Goal: Task Accomplishment & Management: Use online tool/utility

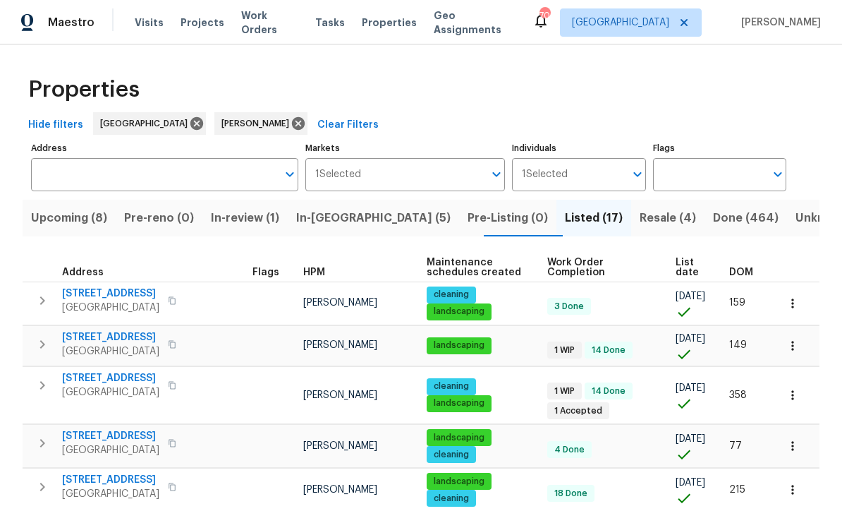
click at [336, 218] on span "In-reno (5)" at bounding box center [373, 218] width 154 height 20
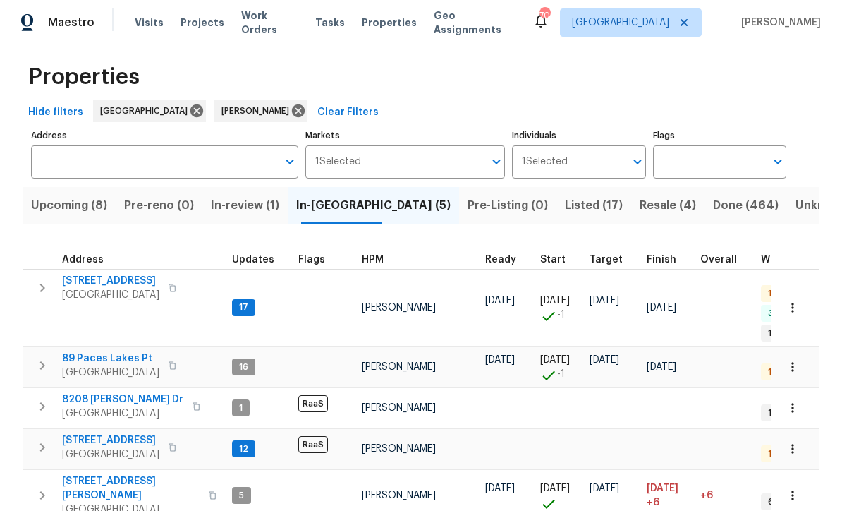
scroll to position [11, 0]
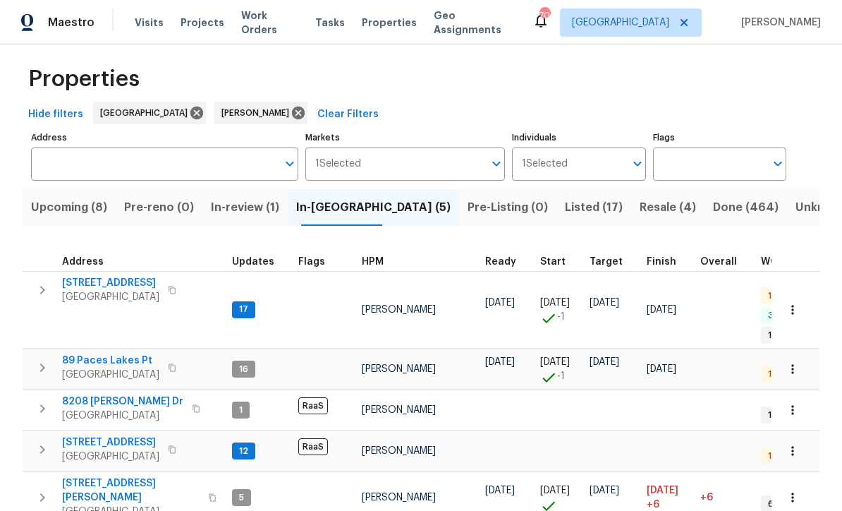
click at [102, 281] on span "188 Lost Lake Trl" at bounding box center [110, 283] width 97 height 14
click at [94, 278] on span "188 Lost Lake Trl" at bounding box center [110, 283] width 97 height 14
click at [86, 353] on span "89 Paces Lakes Pt" at bounding box center [110, 360] width 97 height 14
click at [89, 394] on span "8208 Connally Dr" at bounding box center [122, 401] width 121 height 14
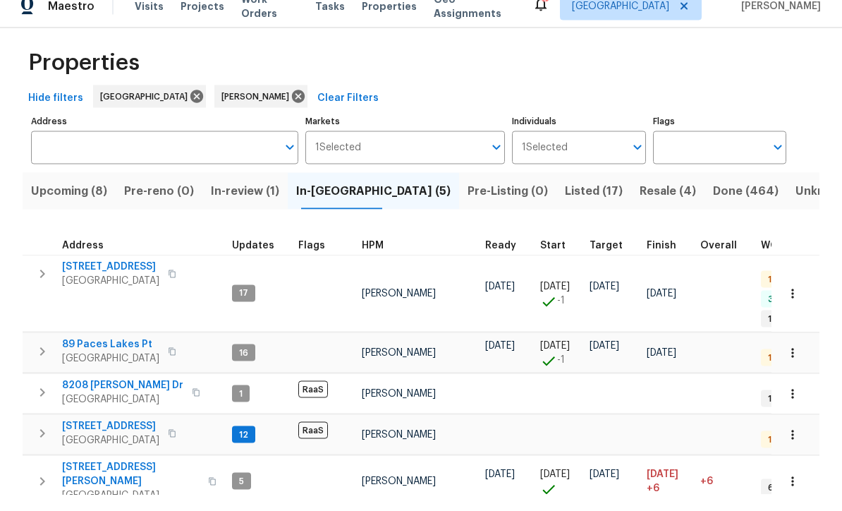
scroll to position [47, 0]
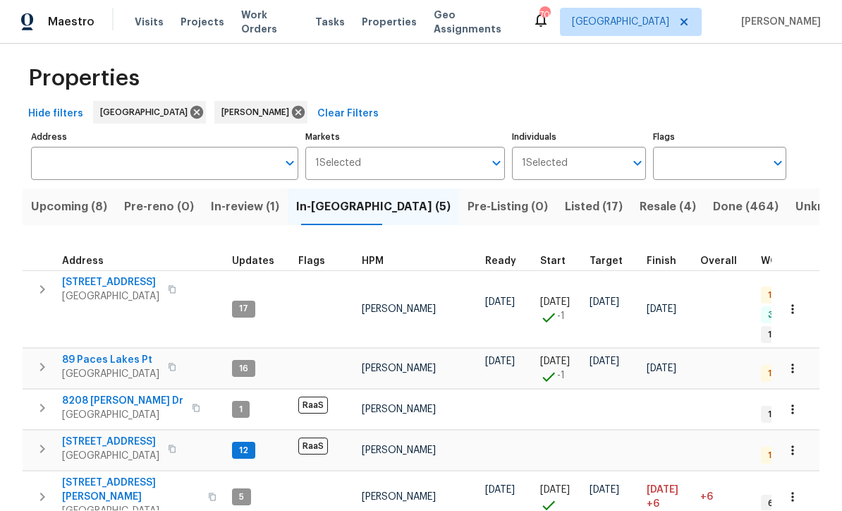
click at [95, 435] on span "96 Donegal Way" at bounding box center [110, 442] width 97 height 14
click at [78, 476] on span "422 Marty Ln" at bounding box center [131, 490] width 138 height 28
click at [66, 197] on span "Upcoming (8)" at bounding box center [69, 207] width 76 height 20
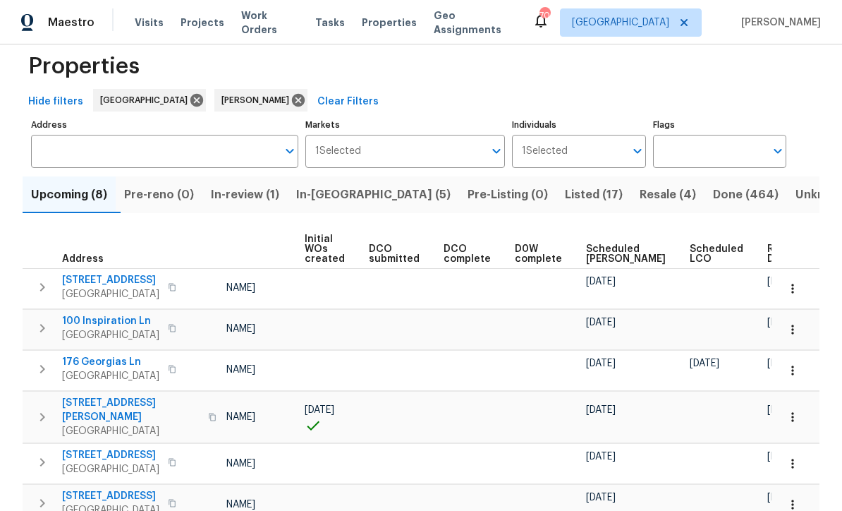
scroll to position [0, 101]
click at [768, 253] on span "Ready Date" at bounding box center [783, 254] width 31 height 20
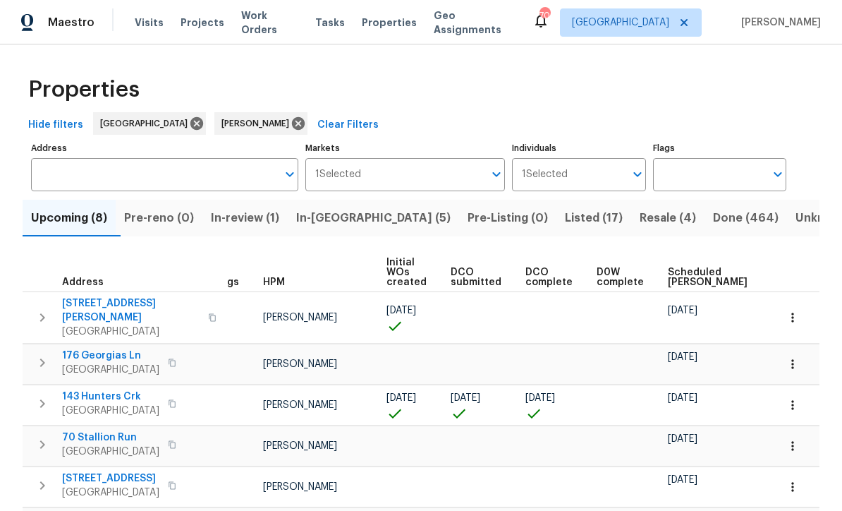
scroll to position [0, 20]
click at [798, 357] on icon "button" at bounding box center [793, 364] width 14 height 14
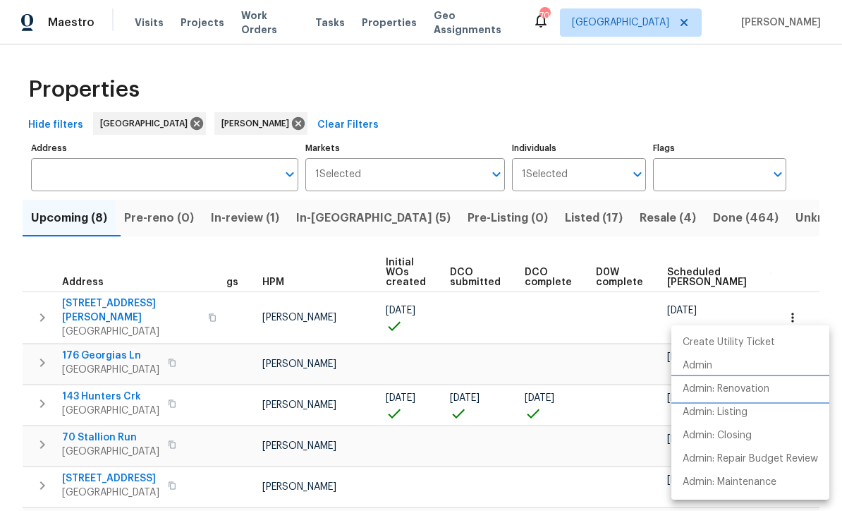
click at [752, 392] on p "Admin: Renovation" at bounding box center [726, 388] width 87 height 15
click at [810, 159] on div at bounding box center [421, 255] width 842 height 511
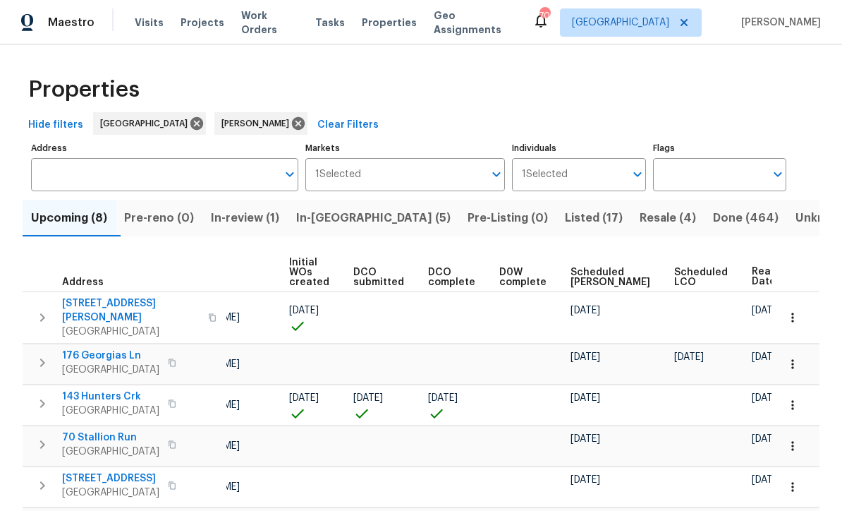
scroll to position [0, 116]
click at [800, 316] on button "button" at bounding box center [792, 317] width 31 height 31
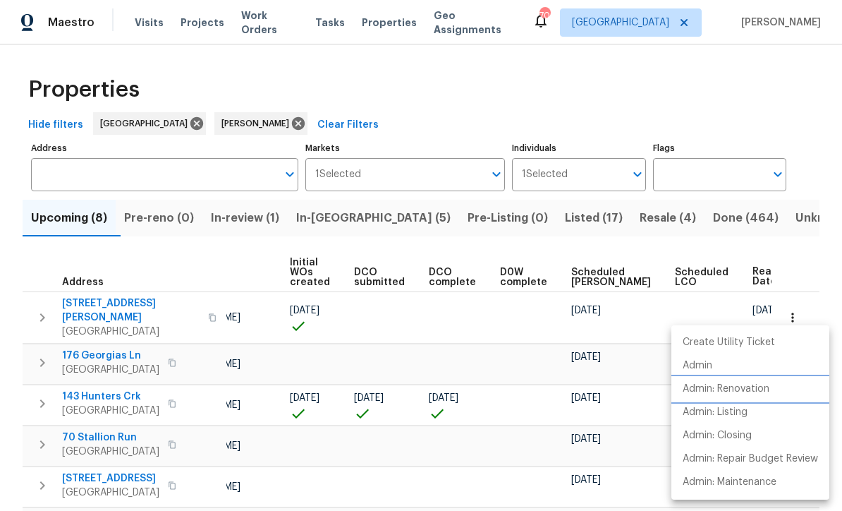
click at [758, 398] on li "Admin: Renovation" at bounding box center [750, 388] width 158 height 23
click at [802, 140] on div at bounding box center [421, 255] width 842 height 511
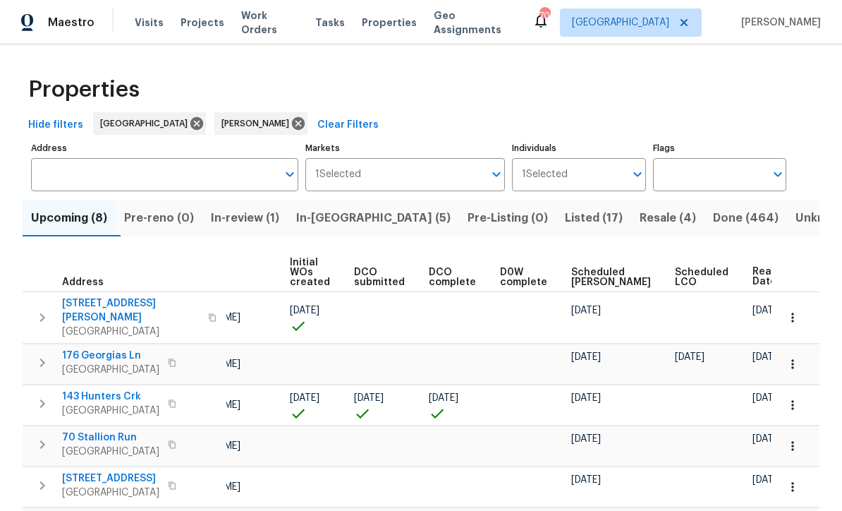
click at [797, 316] on icon "button" at bounding box center [793, 317] width 14 height 14
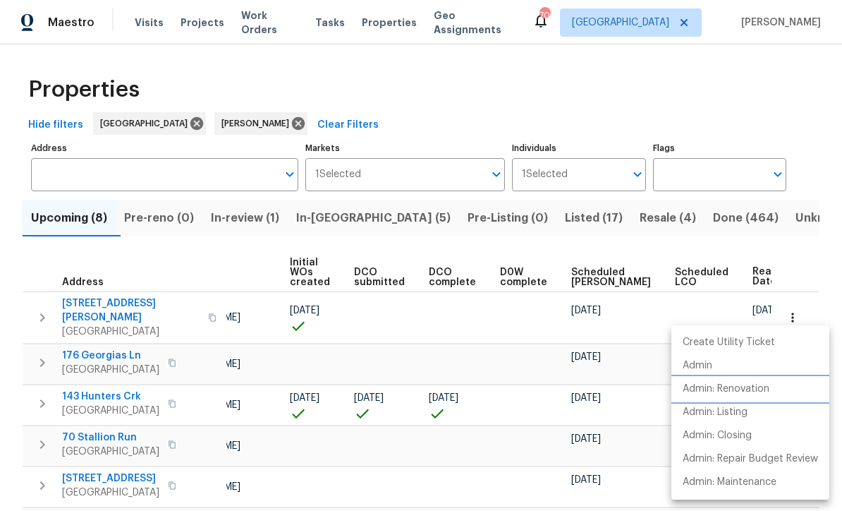
click at [756, 392] on p "Admin: Renovation" at bounding box center [726, 388] width 87 height 15
click at [762, 389] on p "Admin: Renovation" at bounding box center [726, 388] width 87 height 15
click at [362, 116] on div at bounding box center [421, 255] width 842 height 511
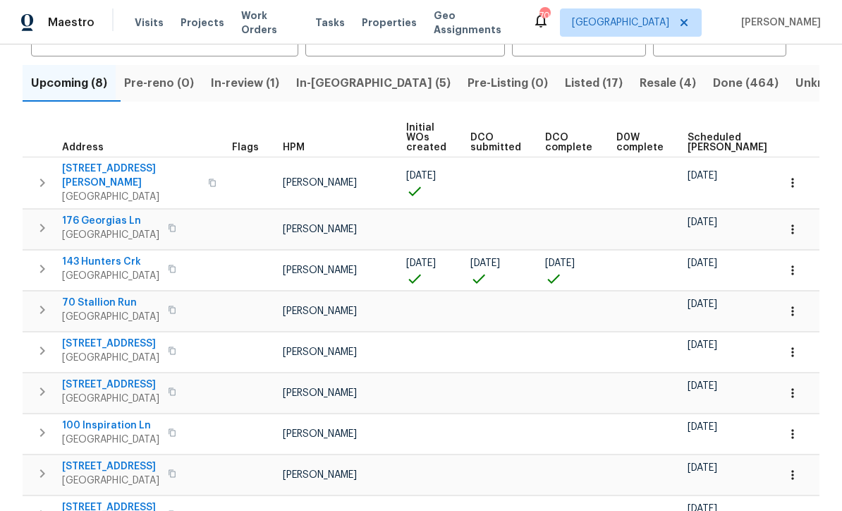
scroll to position [137, 0]
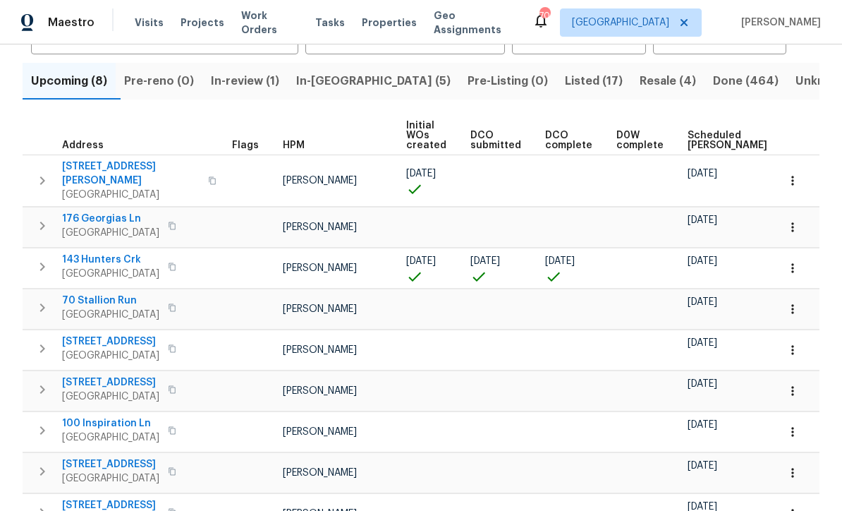
click at [795, 262] on icon "button" at bounding box center [793, 268] width 14 height 14
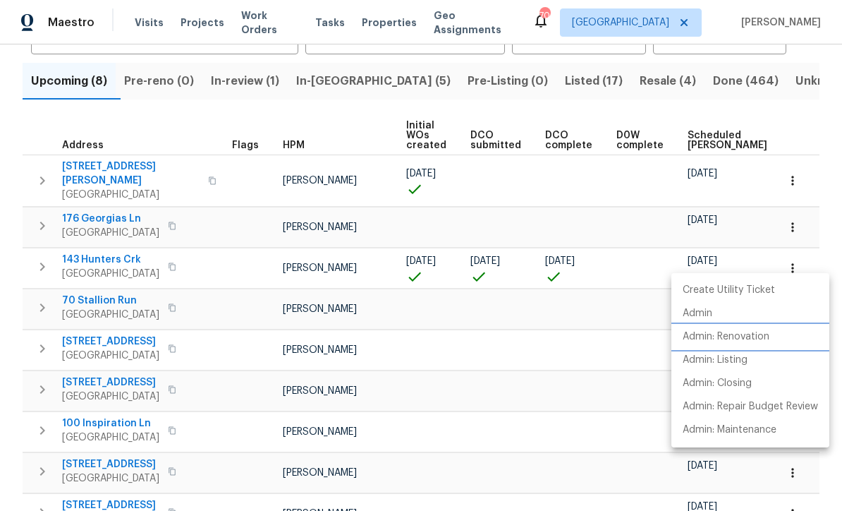
click at [756, 343] on p "Admin: Renovation" at bounding box center [726, 336] width 87 height 15
click at [154, 114] on div at bounding box center [421, 255] width 842 height 511
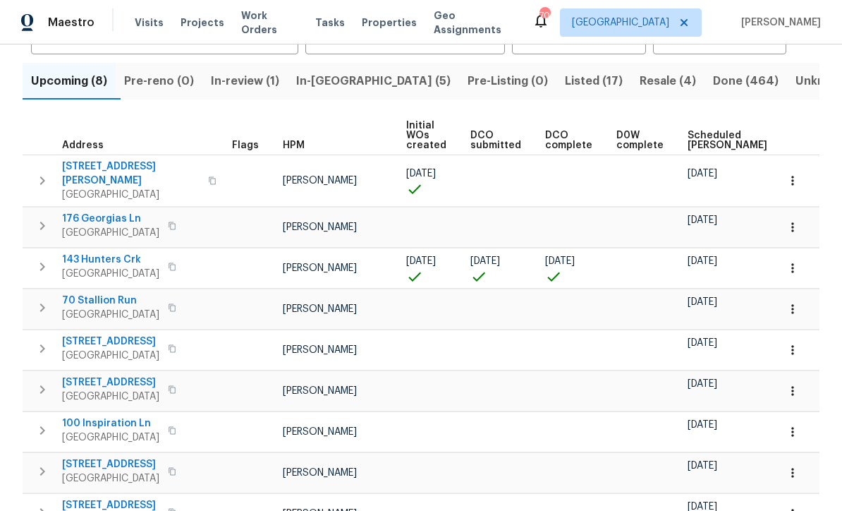
click at [800, 179] on button "button" at bounding box center [792, 180] width 31 height 31
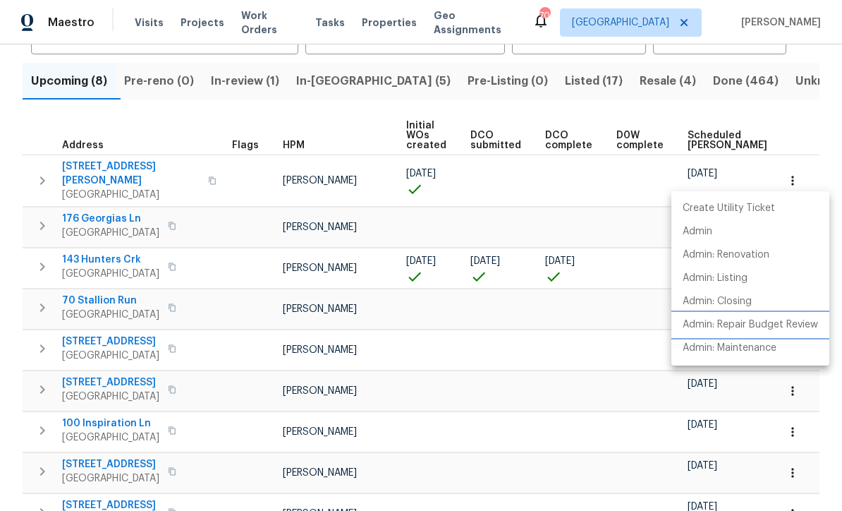
click at [762, 328] on p "Admin: Repair Budget Review" at bounding box center [750, 324] width 135 height 15
click at [352, 120] on div at bounding box center [421, 255] width 842 height 511
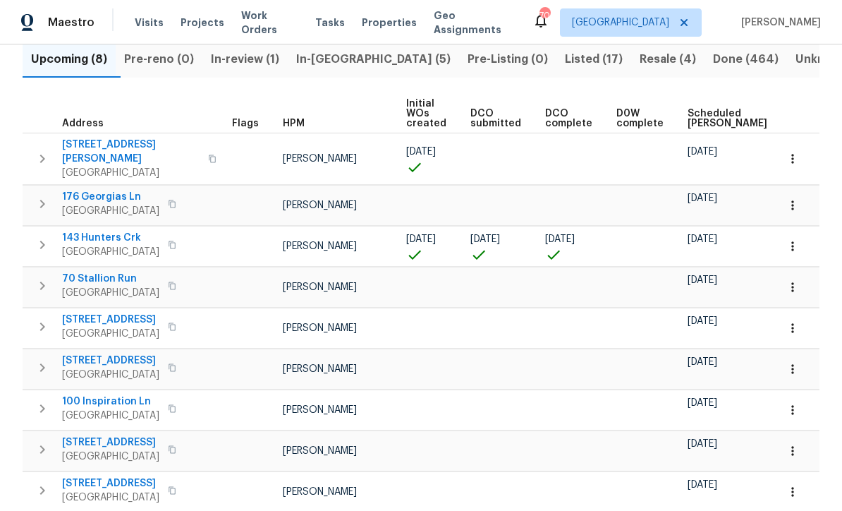
scroll to position [0, 0]
click at [802, 282] on button "button" at bounding box center [792, 286] width 31 height 31
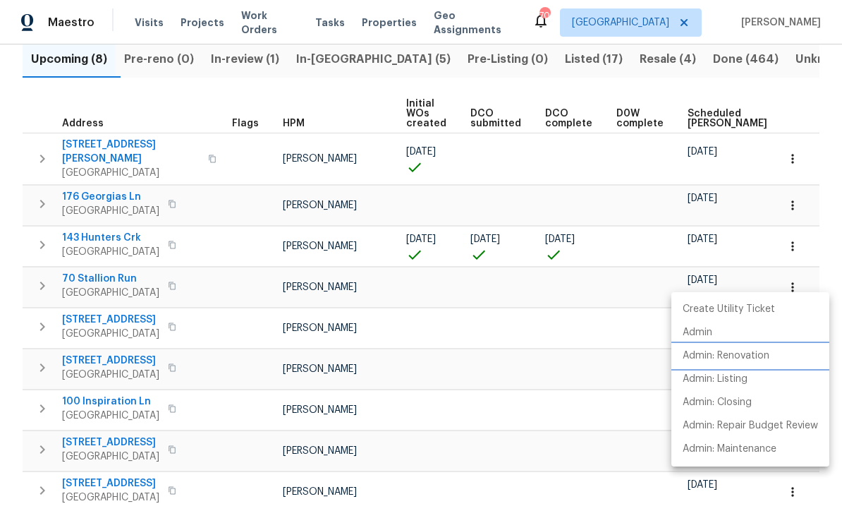
click at [760, 363] on li "Admin: Renovation" at bounding box center [750, 355] width 158 height 23
click at [209, 90] on div at bounding box center [421, 255] width 842 height 511
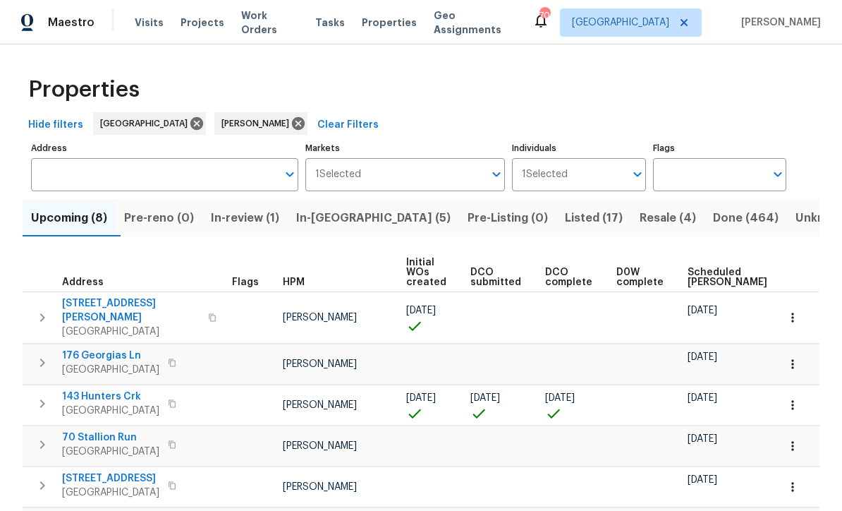
click at [334, 210] on span "In-[GEOGRAPHIC_DATA] (5)" at bounding box center [373, 218] width 154 height 20
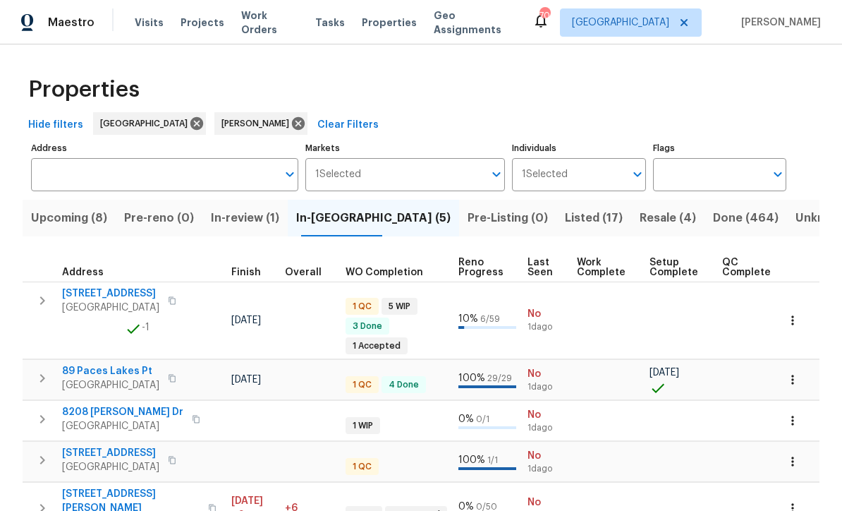
scroll to position [0, 415]
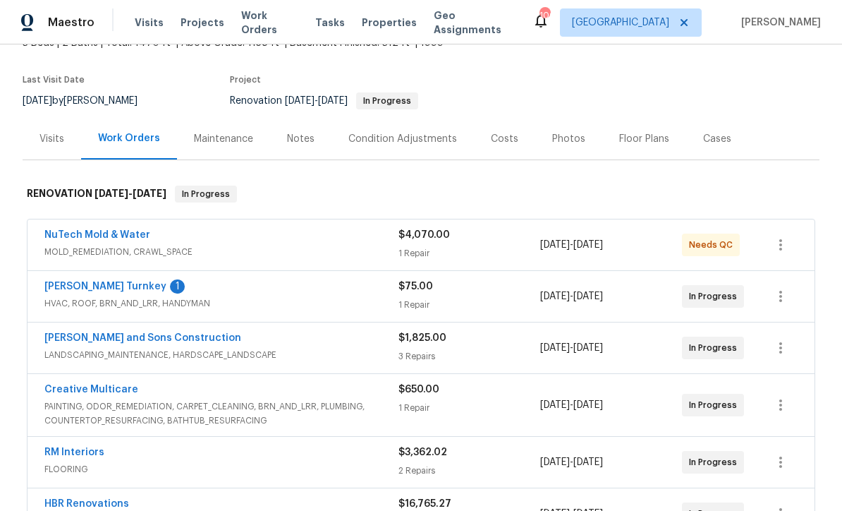
scroll to position [100, 0]
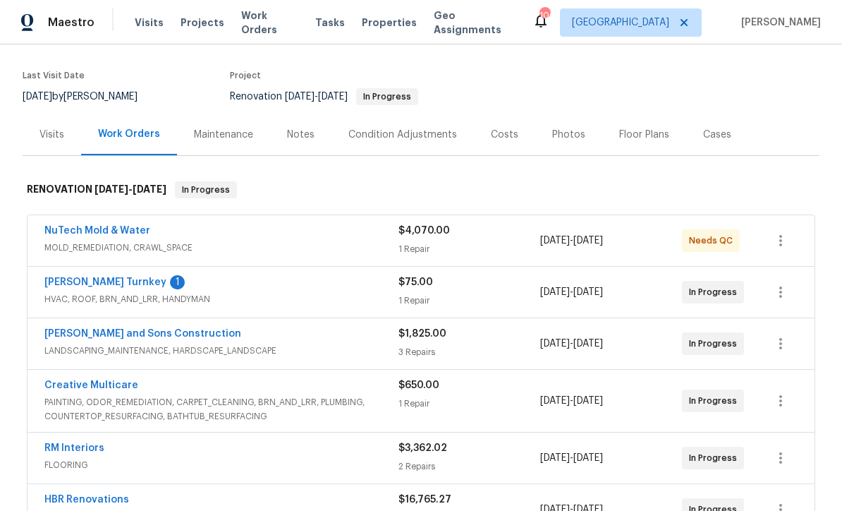
click at [77, 281] on link "Davis Turnkey" at bounding box center [105, 282] width 122 height 10
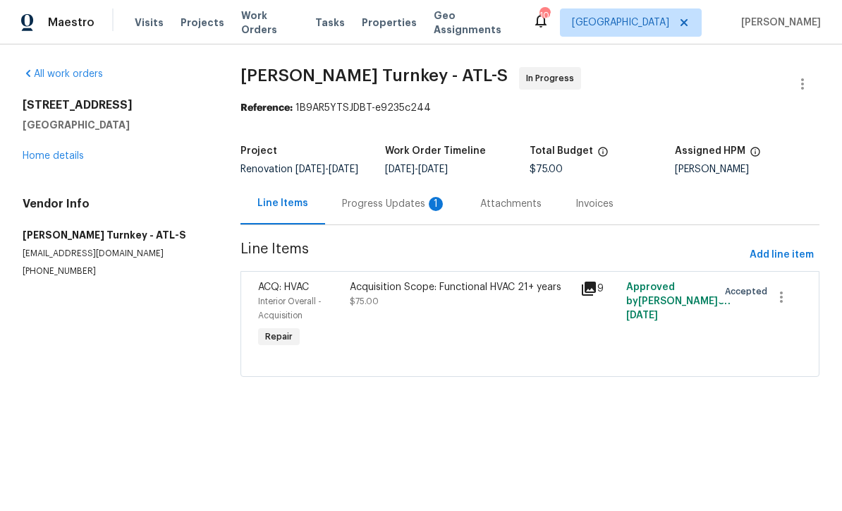
click at [375, 211] on div "Progress Updates 1" at bounding box center [394, 204] width 104 height 14
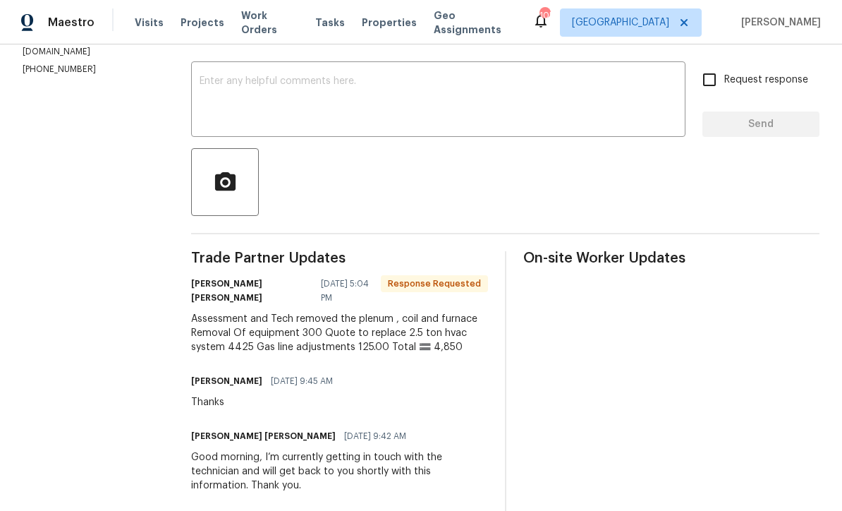
scroll to position [175, 0]
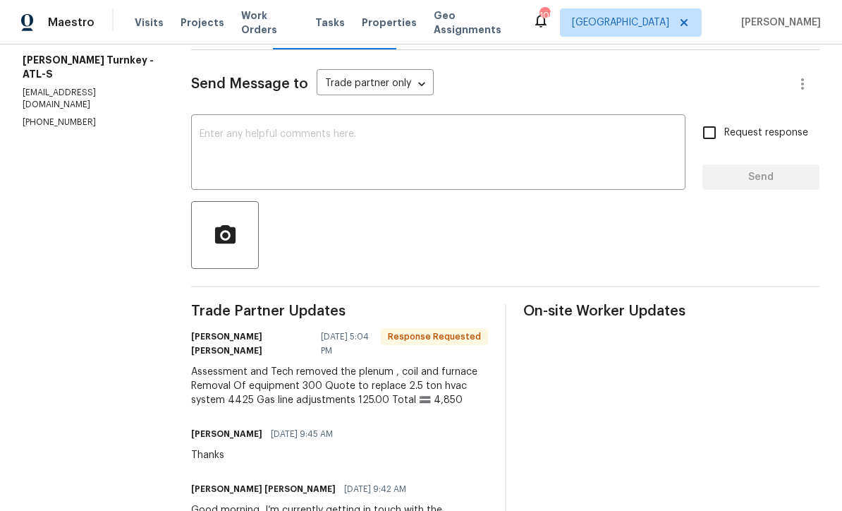
click at [206, 126] on div "x ​" at bounding box center [438, 154] width 494 height 72
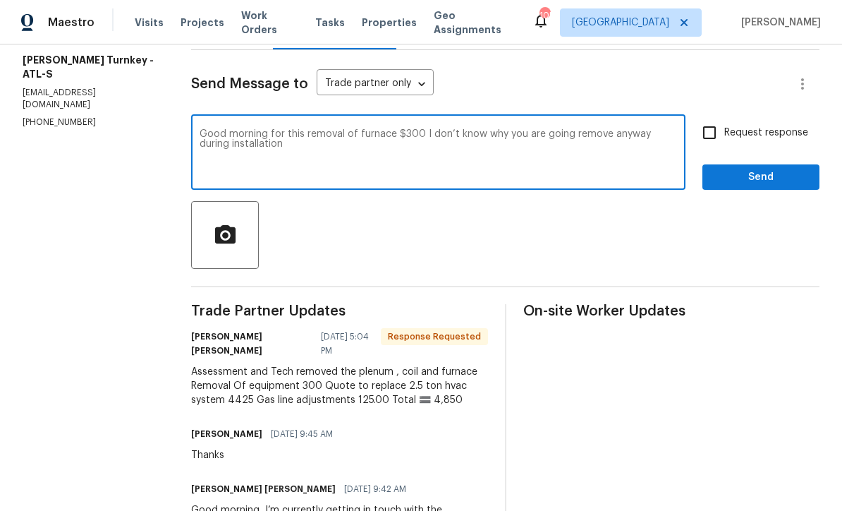
type textarea "Good morning for this removal of furnace $300 I don’t know why you are going re…"
click at [703, 133] on input "Request response" at bounding box center [710, 133] width 30 height 30
checkbox input "true"
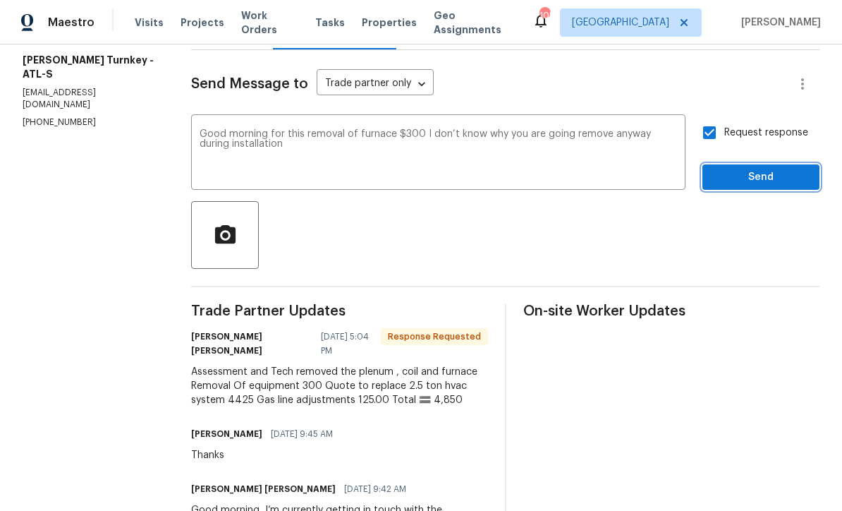
click at [778, 185] on span "Send" at bounding box center [761, 178] width 94 height 18
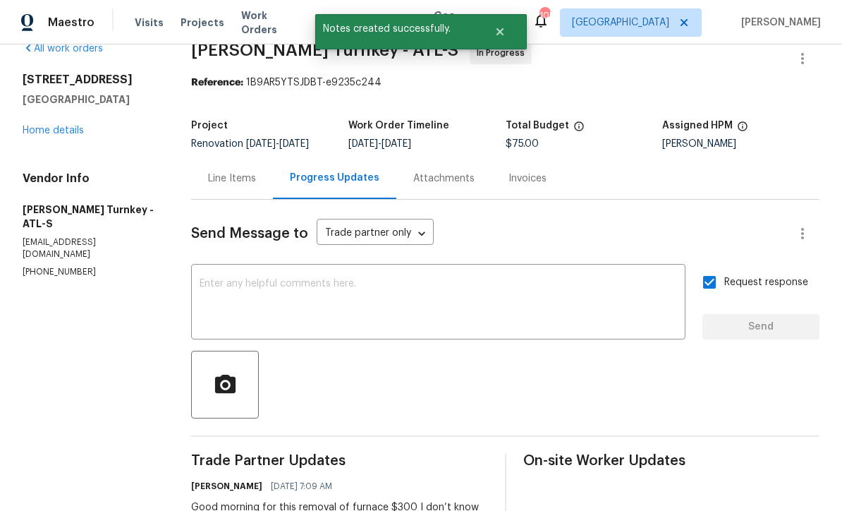
scroll to position [30, 0]
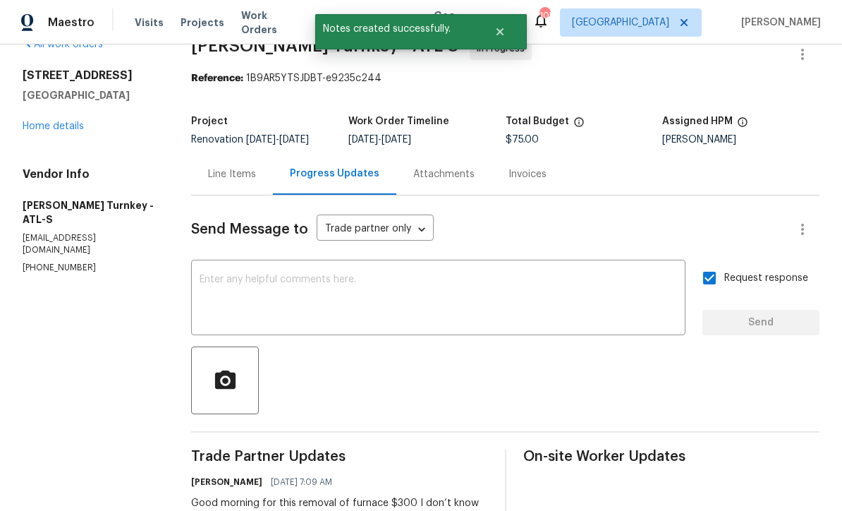
click at [46, 123] on link "Home details" at bounding box center [53, 126] width 61 height 10
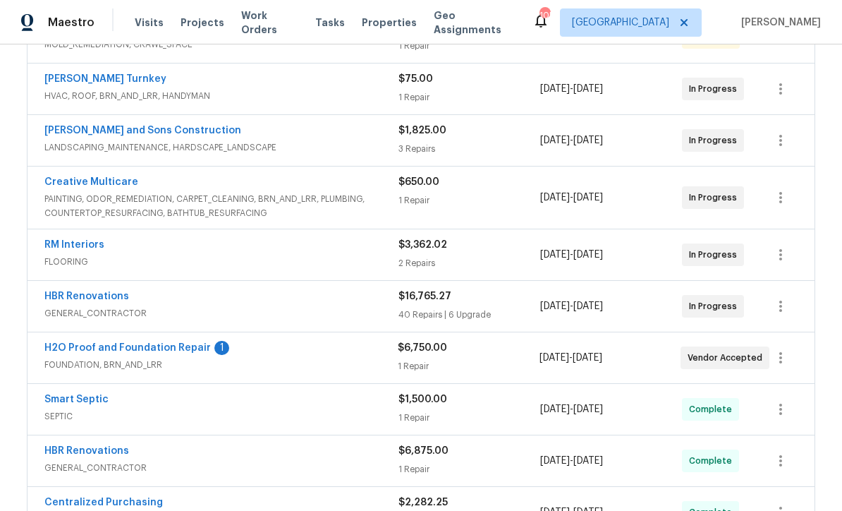
scroll to position [305, 0]
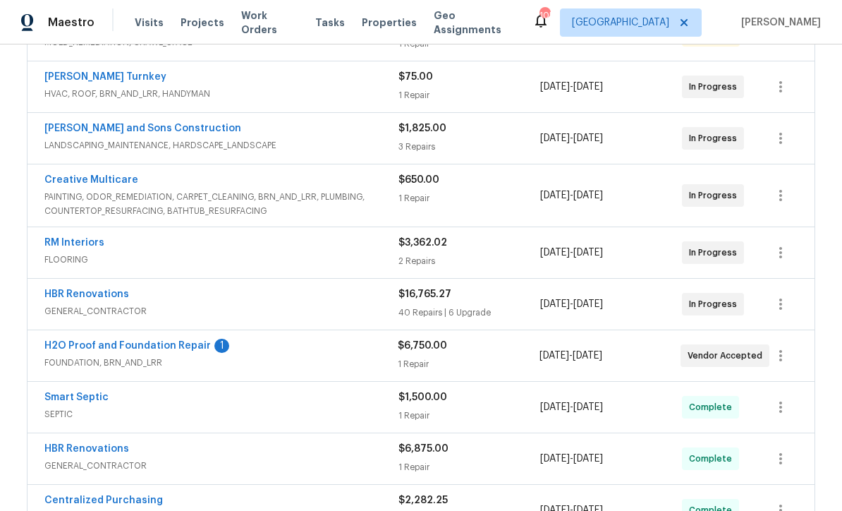
click at [118, 334] on div "H2O Proof and Foundation Repair 1 FOUNDATION, BRN_AND_LRR $6,750.00 1 Repair 8/…" at bounding box center [421, 355] width 787 height 51
click at [120, 348] on link "H2O Proof and Foundation Repair" at bounding box center [127, 346] width 166 height 10
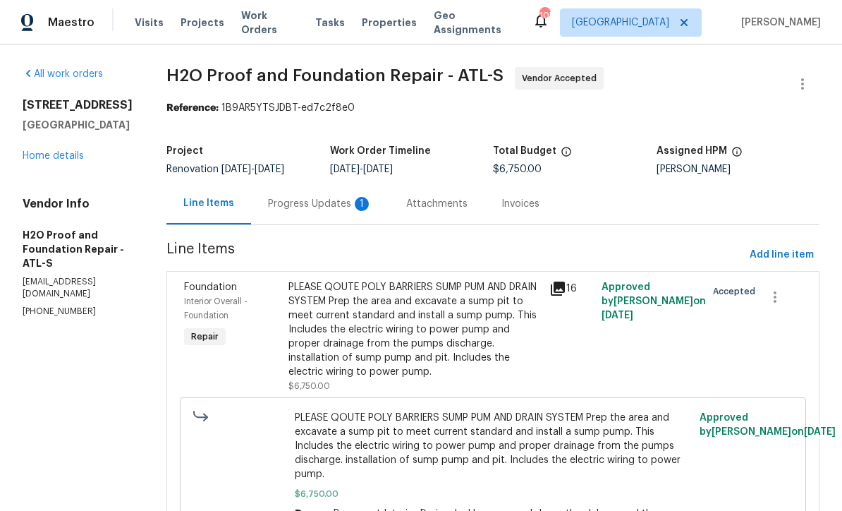
click at [268, 197] on div "Progress Updates 1" at bounding box center [320, 204] width 104 height 14
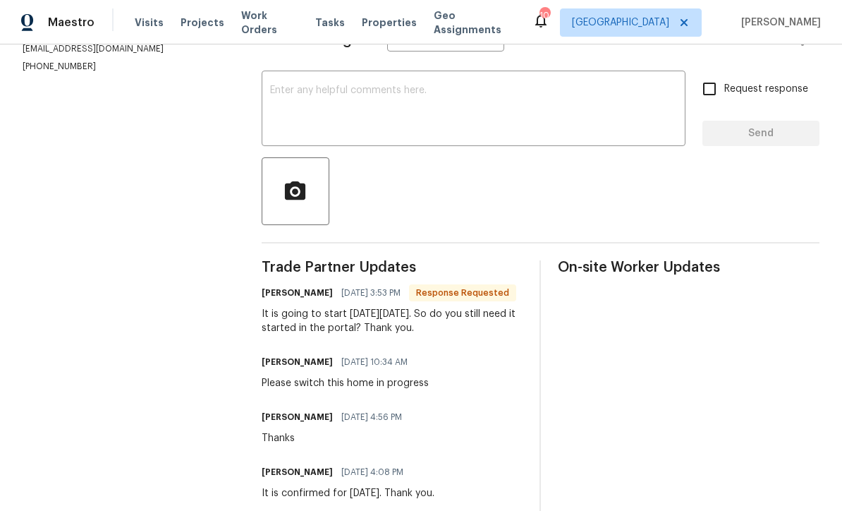
scroll to position [169, 0]
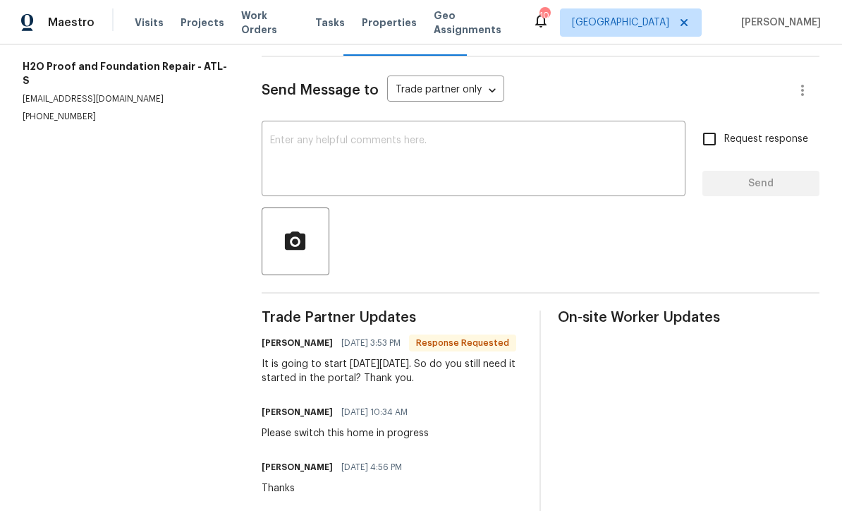
click at [270, 149] on textarea at bounding box center [473, 159] width 407 height 49
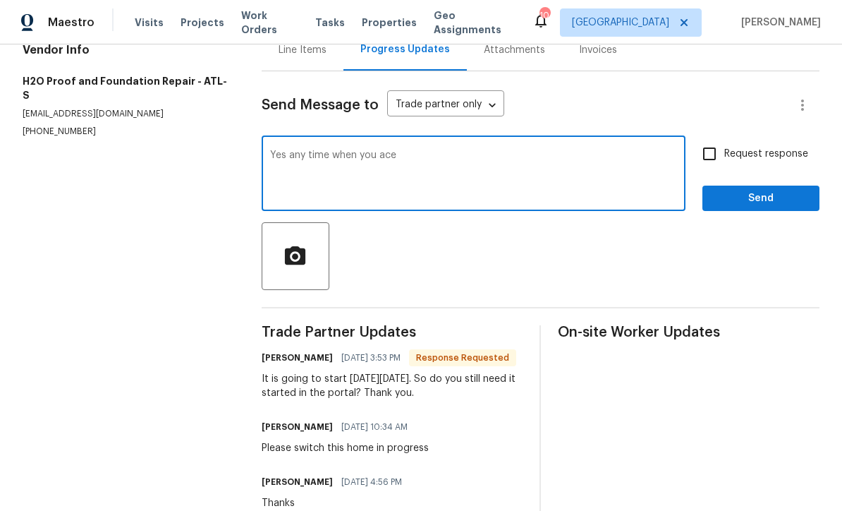
scroll to position [155, 0]
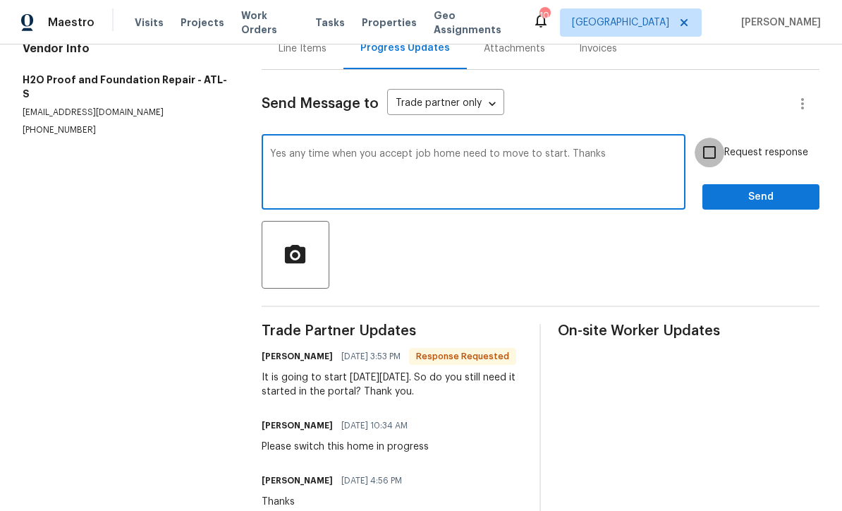
type textarea "Yes any time when you accept job home need to move to start. Thanks"
click at [709, 159] on input "Request response" at bounding box center [710, 153] width 30 height 30
checkbox input "true"
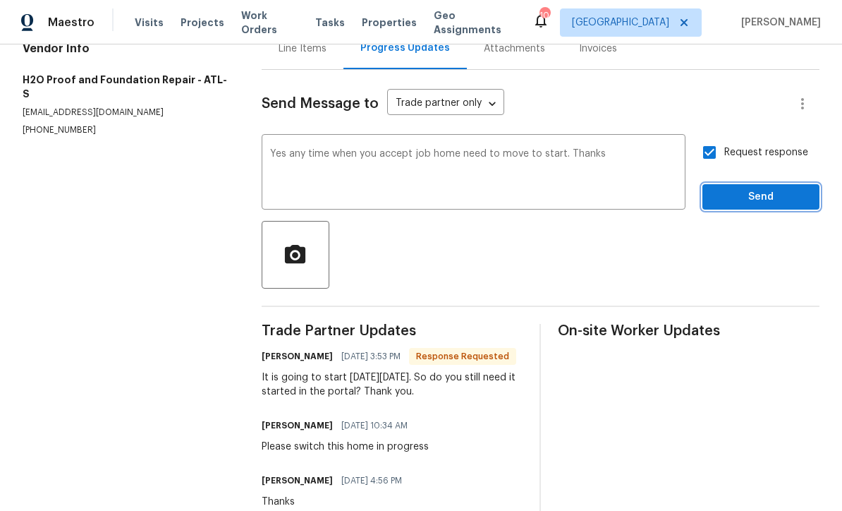
click at [740, 202] on span "Send" at bounding box center [761, 197] width 94 height 18
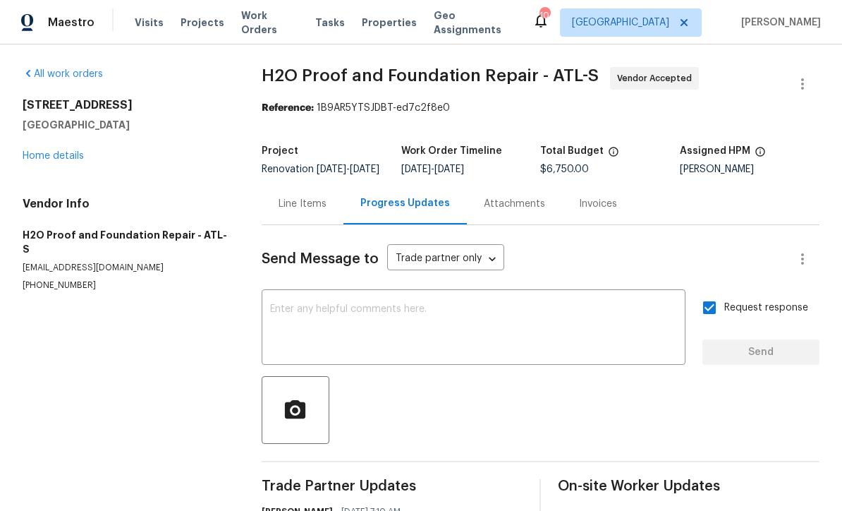
scroll to position [0, 0]
click at [49, 151] on link "Home details" at bounding box center [53, 156] width 61 height 10
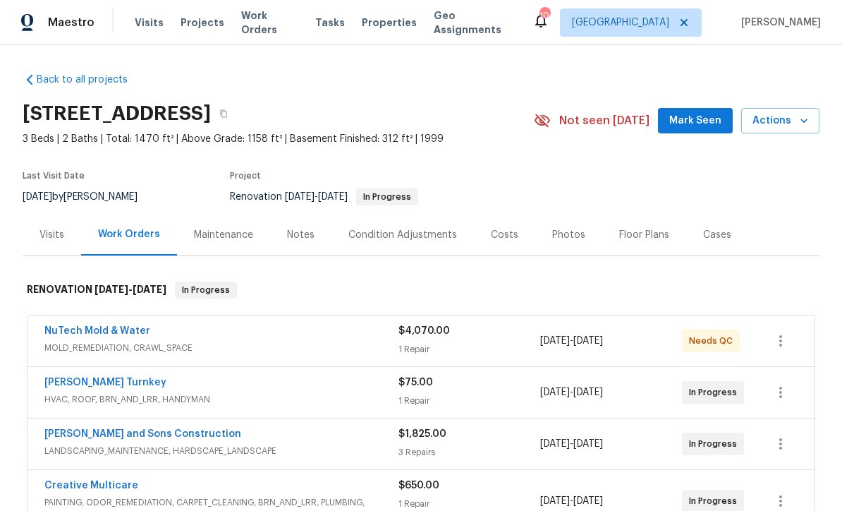
click at [703, 127] on span "Mark Seen" at bounding box center [695, 121] width 52 height 18
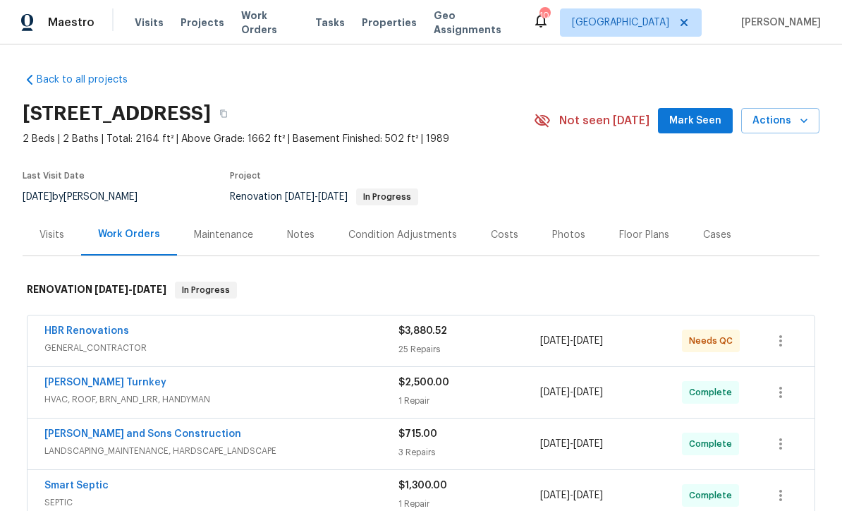
click at [713, 129] on button "Mark Seen" at bounding box center [695, 121] width 75 height 26
click at [295, 228] on div "Notes" at bounding box center [301, 235] width 28 height 14
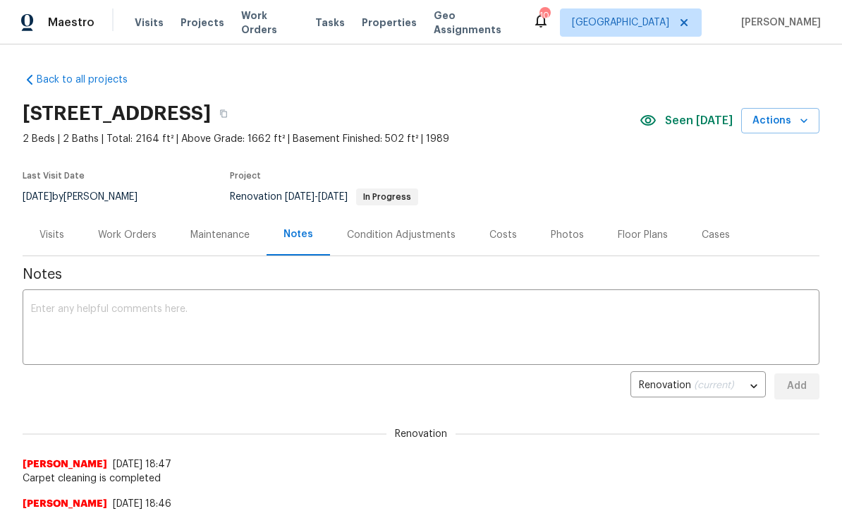
click at [37, 298] on div "x ​" at bounding box center [421, 329] width 797 height 72
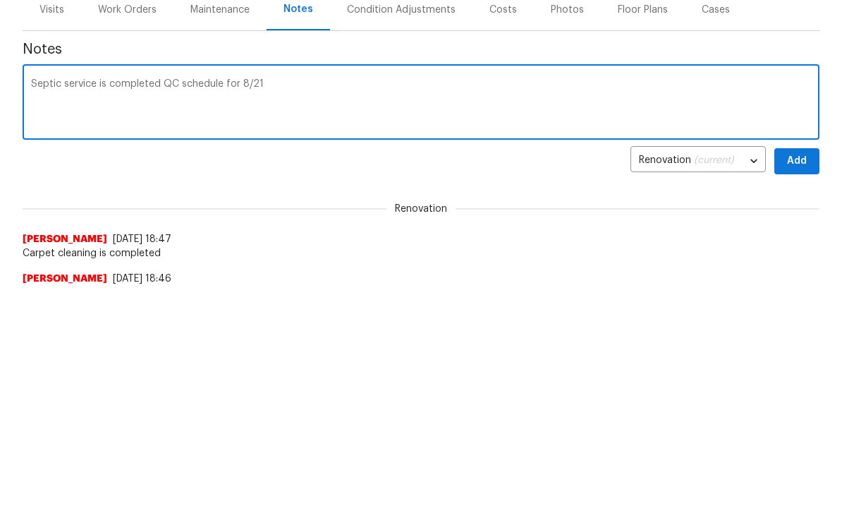
type textarea "Septic service is completed QC schedule for 8/21"
click at [802, 377] on span "Add" at bounding box center [797, 386] width 23 height 18
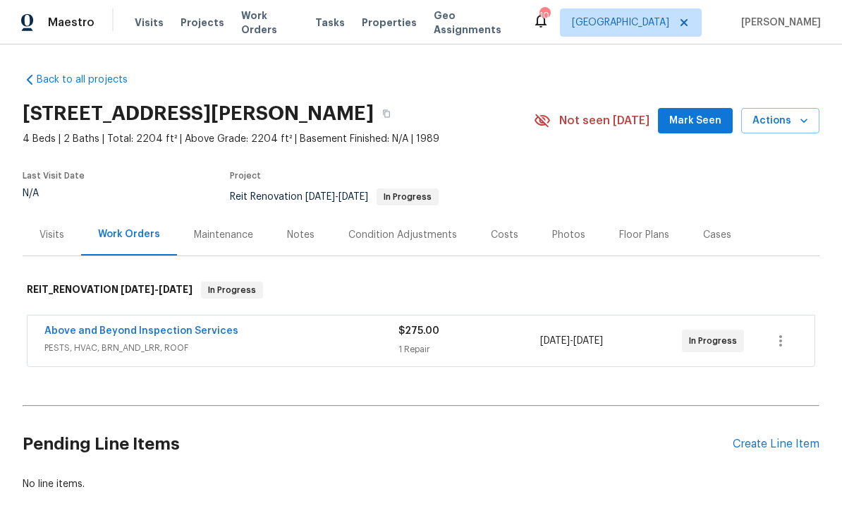
click at [704, 121] on span "Mark Seen" at bounding box center [695, 121] width 52 height 18
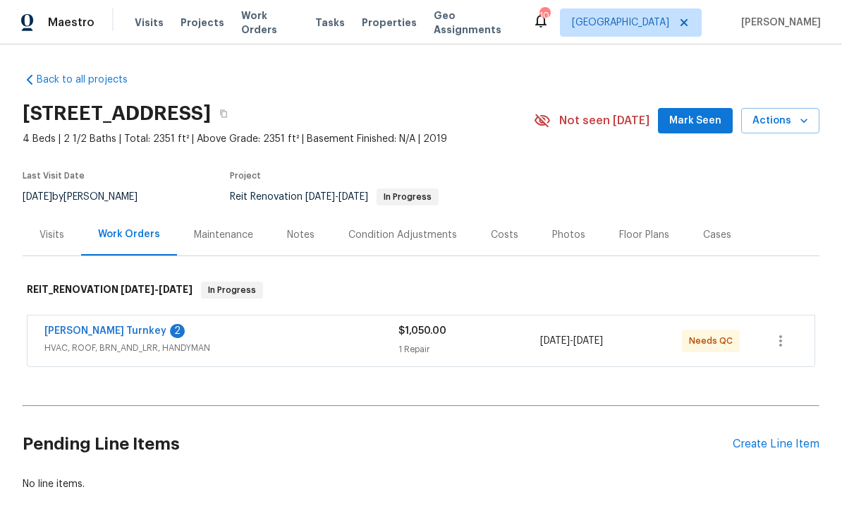
click at [707, 120] on span "Mark Seen" at bounding box center [695, 121] width 52 height 18
click at [74, 333] on link "[PERSON_NAME] Turnkey" at bounding box center [105, 331] width 122 height 10
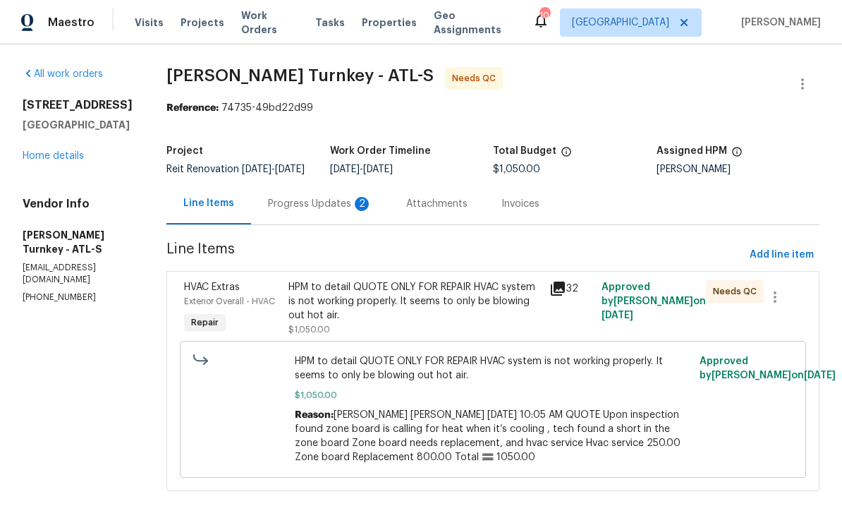
click at [276, 211] on div "Progress Updates 2" at bounding box center [320, 204] width 104 height 14
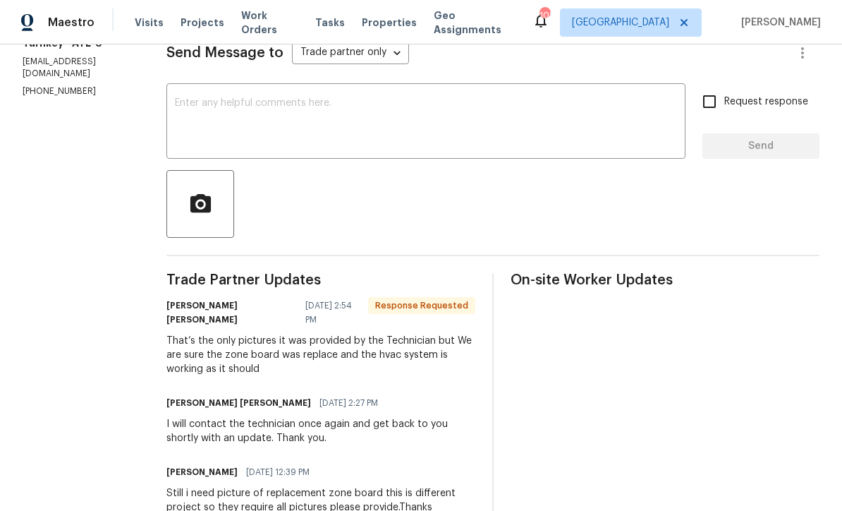
scroll to position [207, 0]
click at [184, 104] on div "x ​" at bounding box center [425, 122] width 519 height 72
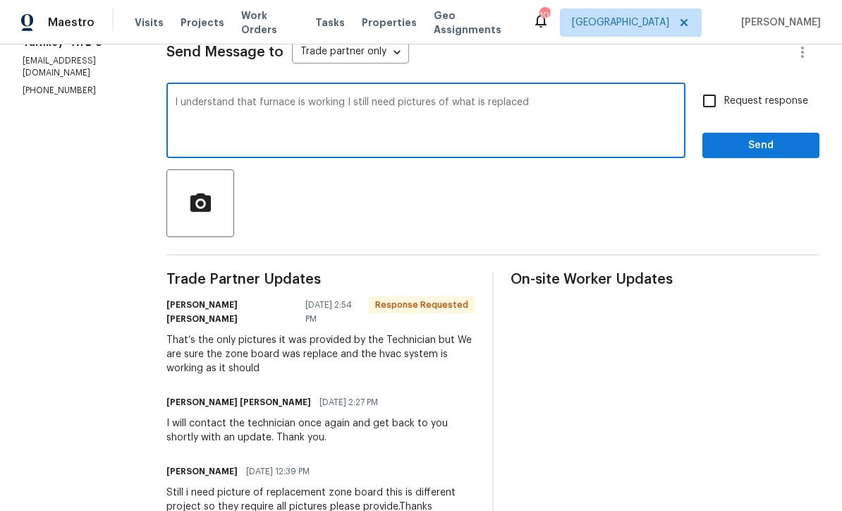
type textarea "I understand that furnace is working I still need pictures of what is replaced"
click at [709, 109] on input "Request response" at bounding box center [710, 101] width 30 height 30
checkbox input "true"
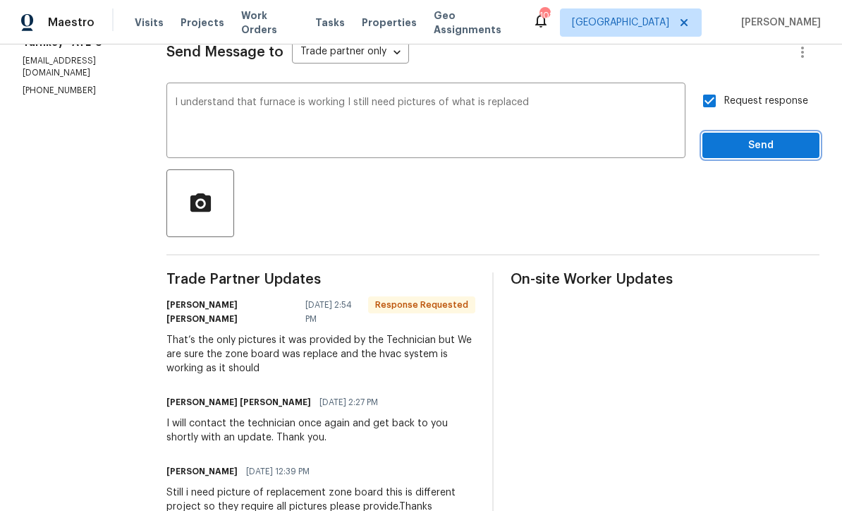
click at [781, 154] on span "Send" at bounding box center [761, 146] width 94 height 18
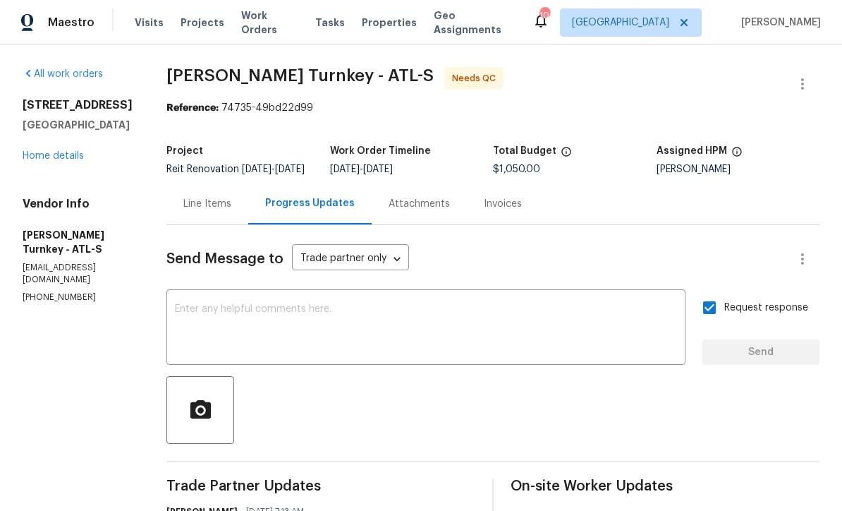
scroll to position [0, 0]
click at [40, 153] on link "Home details" at bounding box center [53, 156] width 61 height 10
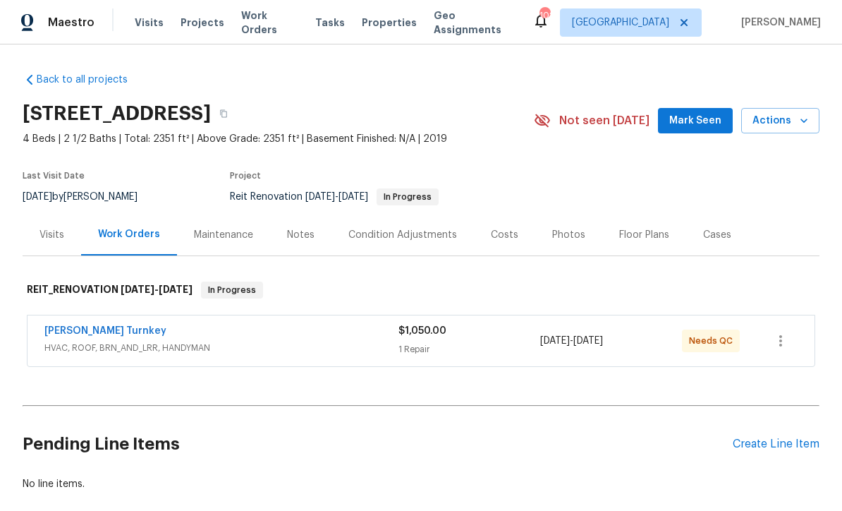
click at [717, 129] on button "Mark Seen" at bounding box center [695, 121] width 75 height 26
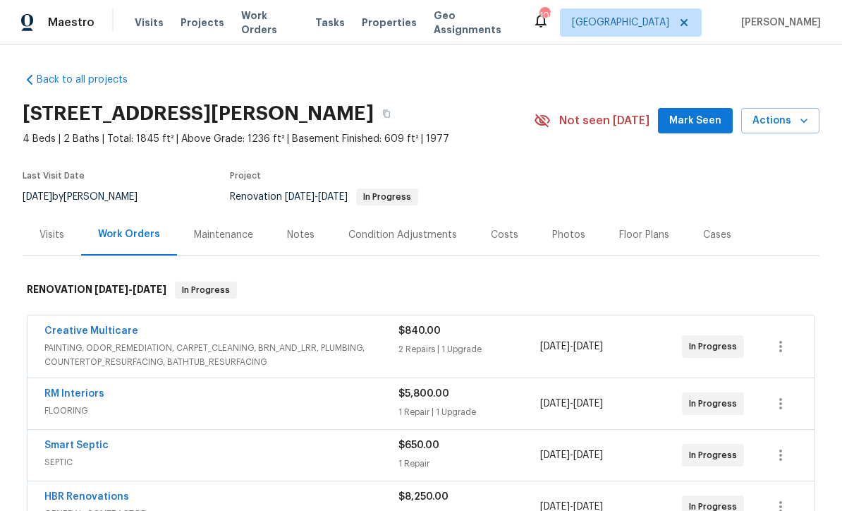
click at [690, 123] on span "Mark Seen" at bounding box center [695, 121] width 52 height 18
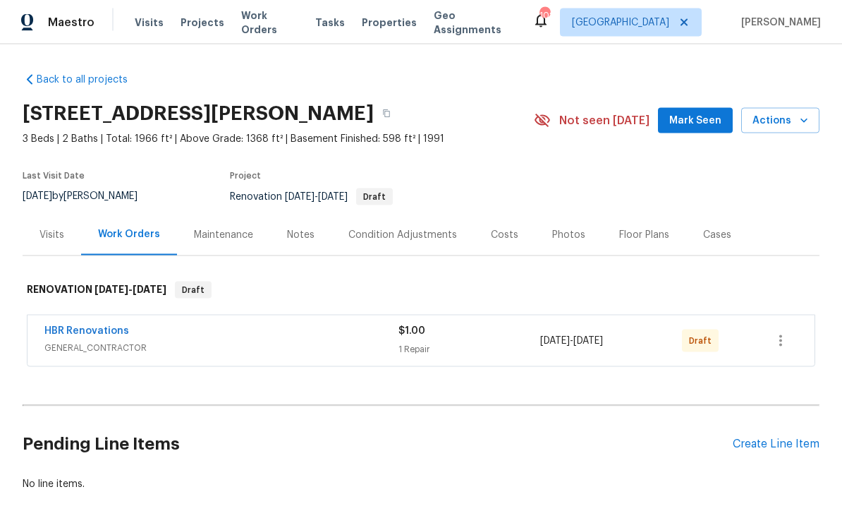
click at [374, 228] on div "Condition Adjustments" at bounding box center [402, 235] width 109 height 14
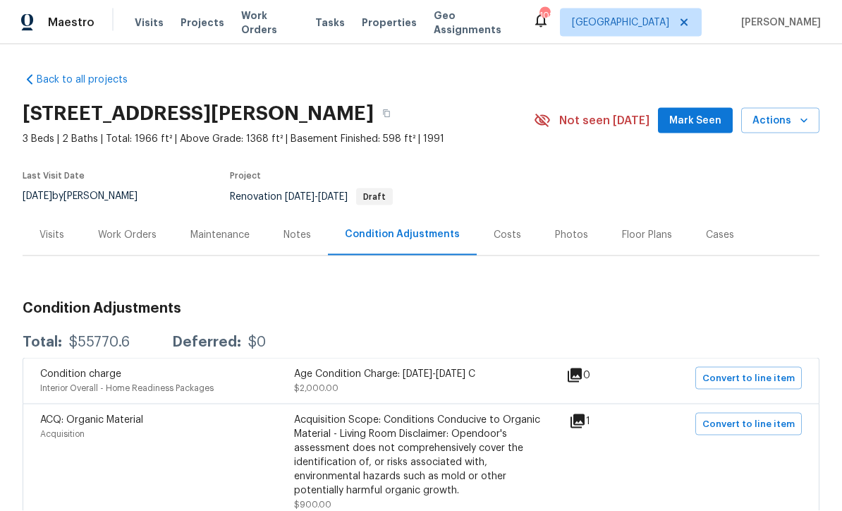
click at [122, 228] on div "Work Orders" at bounding box center [127, 235] width 59 height 14
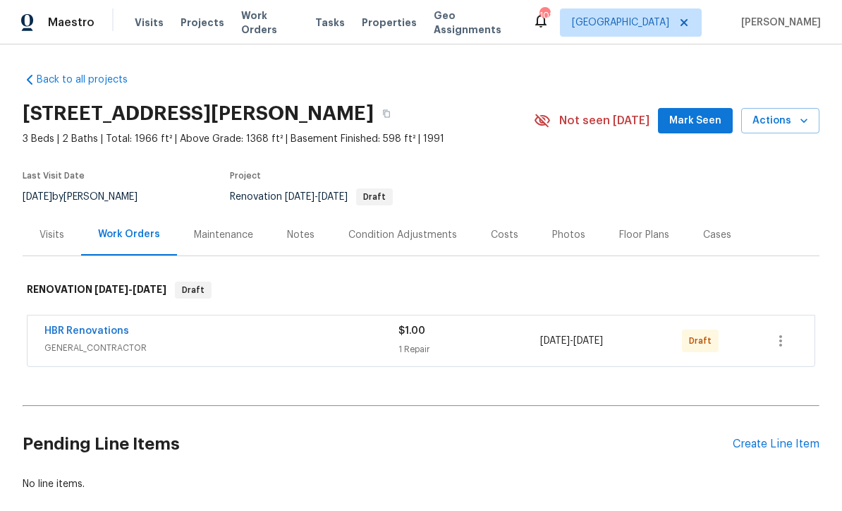
click at [379, 228] on div "Condition Adjustments" at bounding box center [402, 235] width 109 height 14
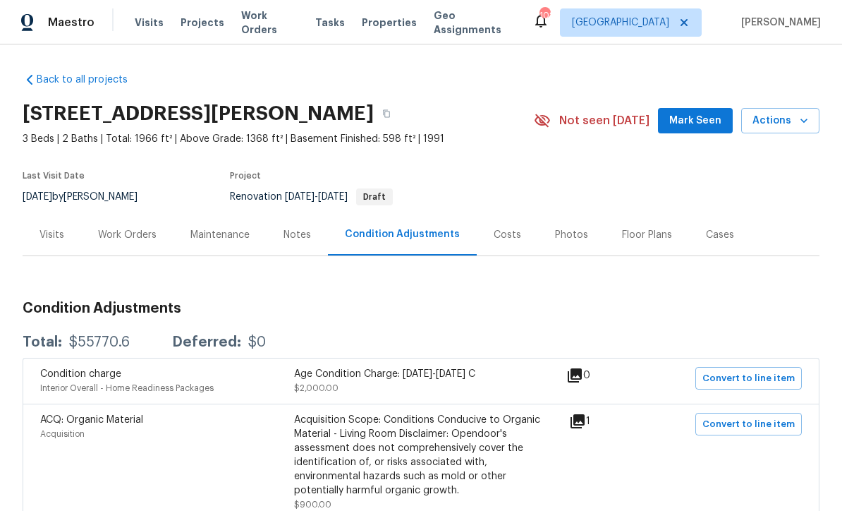
click at [288, 228] on div "Notes" at bounding box center [297, 235] width 28 height 14
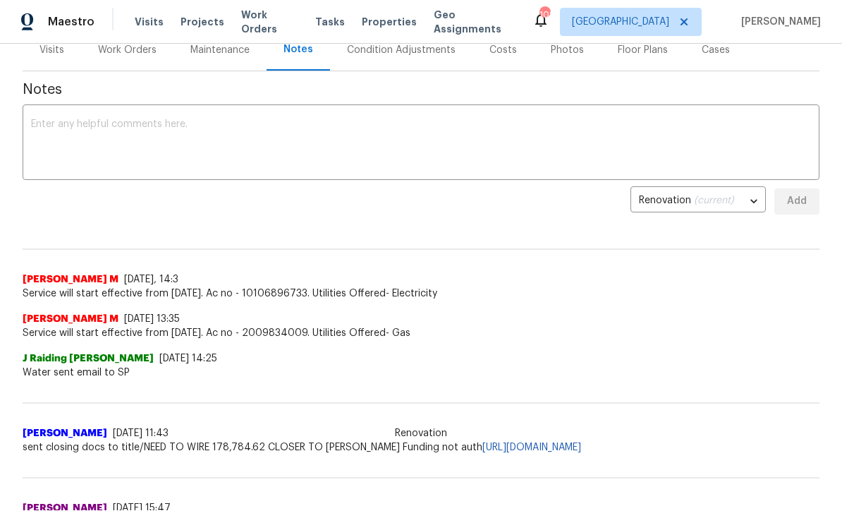
scroll to position [181, 0]
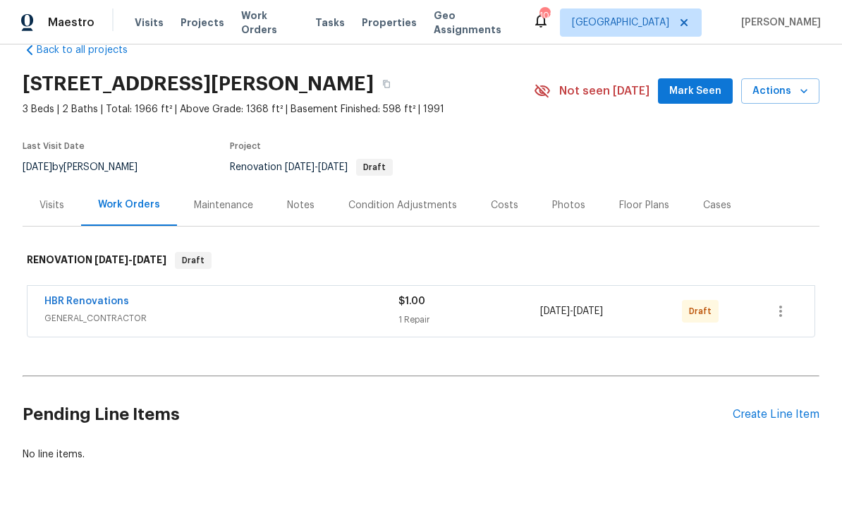
scroll to position [29, 0]
click at [380, 200] on div "Condition Adjustments" at bounding box center [402, 206] width 109 height 14
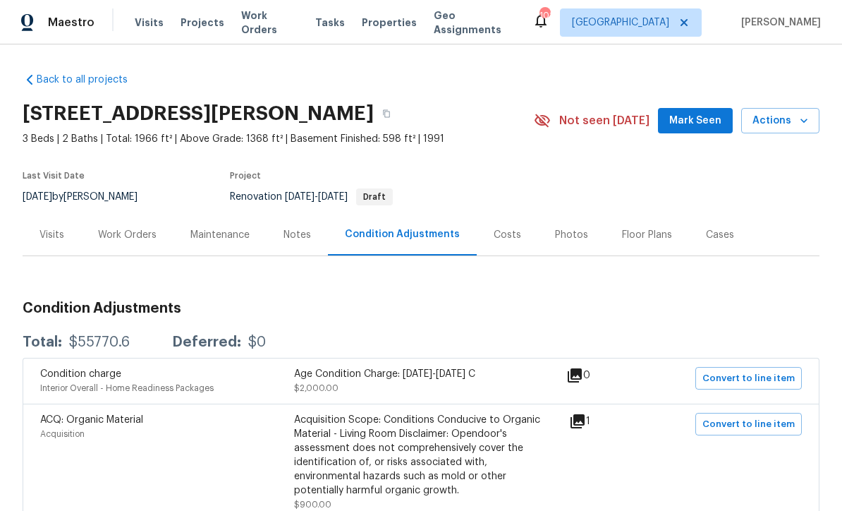
click at [121, 233] on div "Work Orders" at bounding box center [127, 235] width 59 height 14
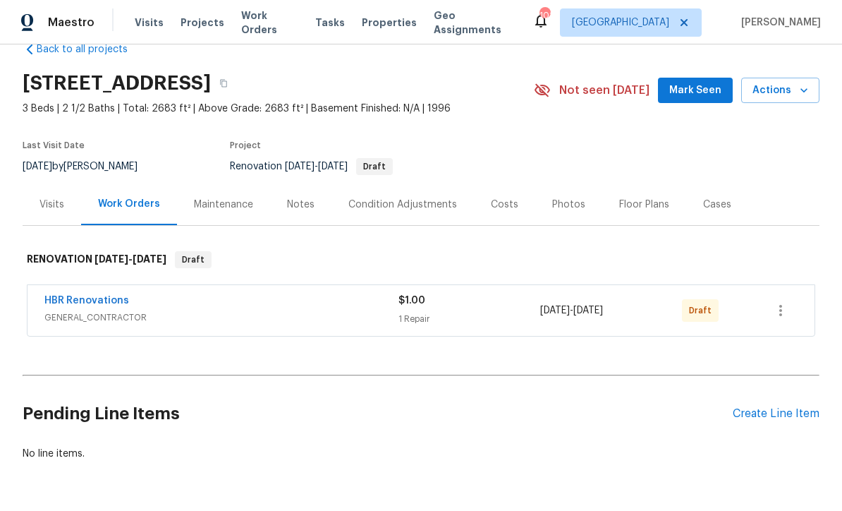
scroll to position [29, 0]
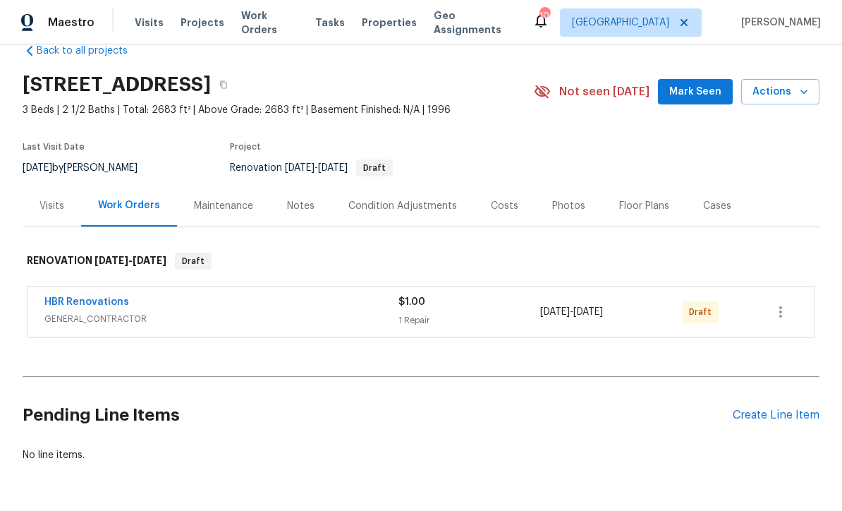
click at [374, 200] on div "Condition Adjustments" at bounding box center [402, 206] width 109 height 14
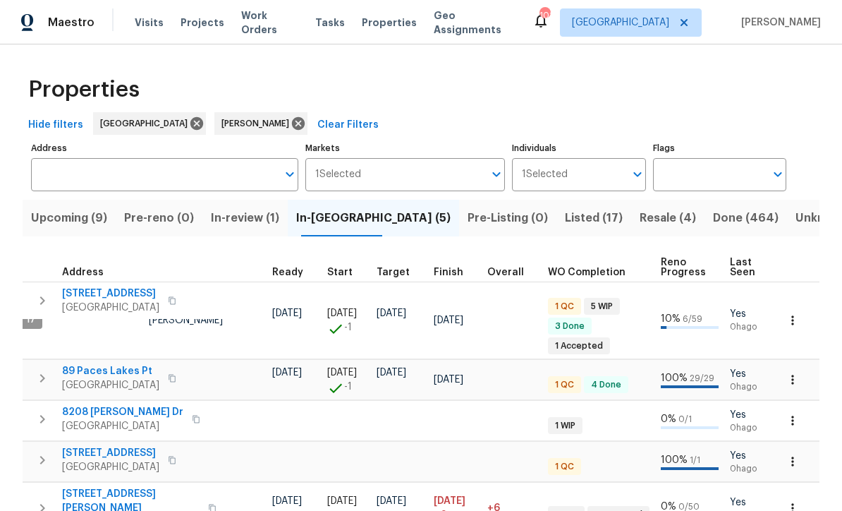
scroll to position [0, 213]
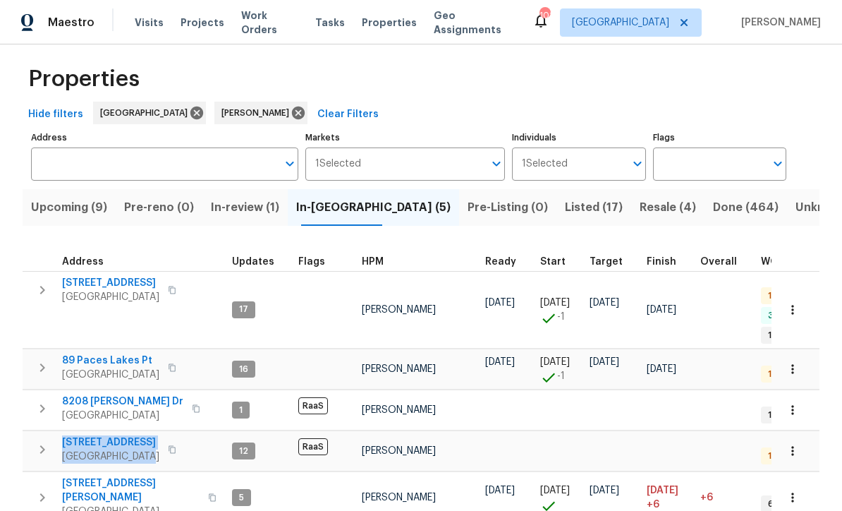
scroll to position [10, 0]
click at [315, 365] on td at bounding box center [324, 369] width 63 height 40
click at [118, 449] on span "[GEOGRAPHIC_DATA]" at bounding box center [110, 456] width 97 height 14
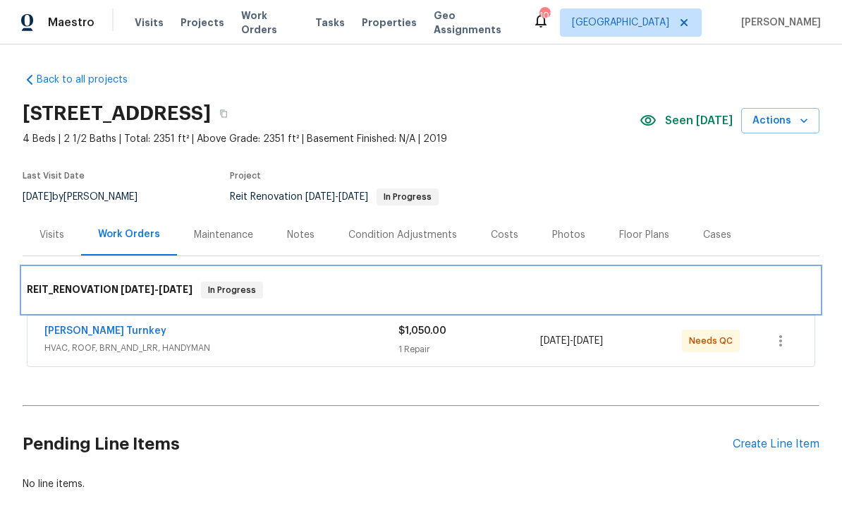
click at [77, 311] on div "REIT_RENOVATION [DATE] - [DATE] In Progress" at bounding box center [421, 289] width 797 height 45
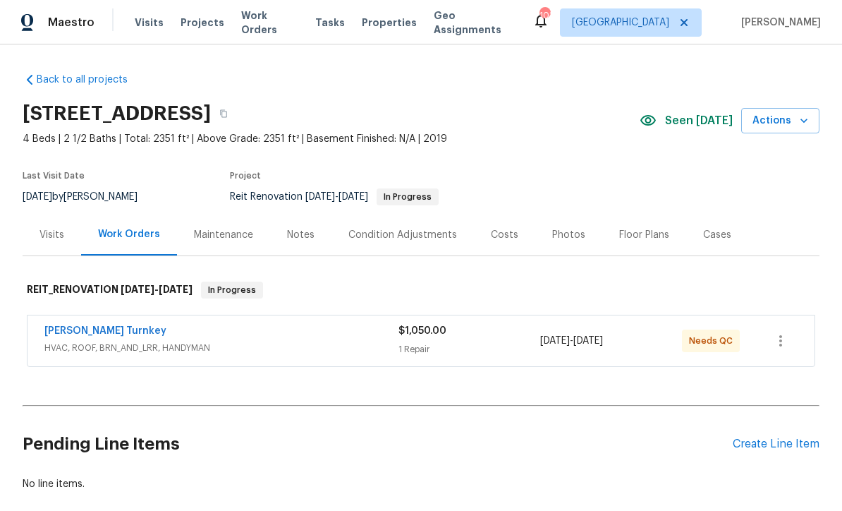
click at [92, 329] on link "[PERSON_NAME] Turnkey" at bounding box center [105, 331] width 122 height 10
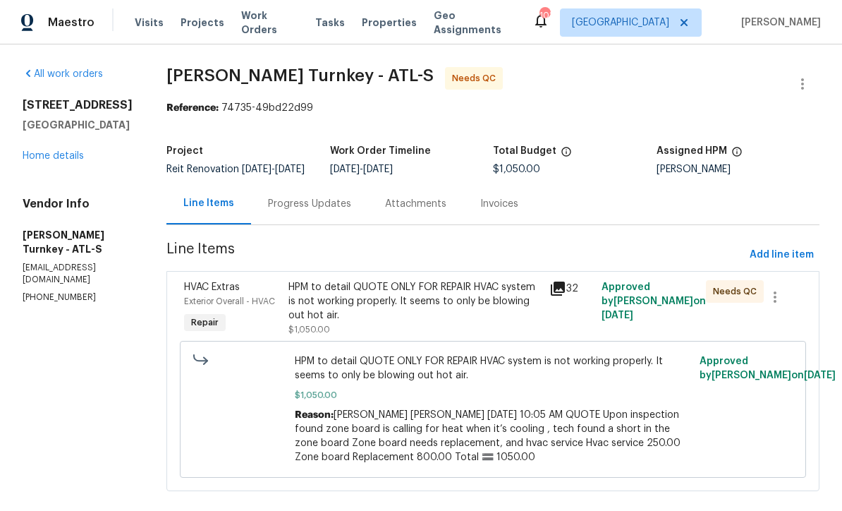
click at [288, 208] on div "Progress Updates" at bounding box center [309, 204] width 83 height 14
